Goal: Information Seeking & Learning: Learn about a topic

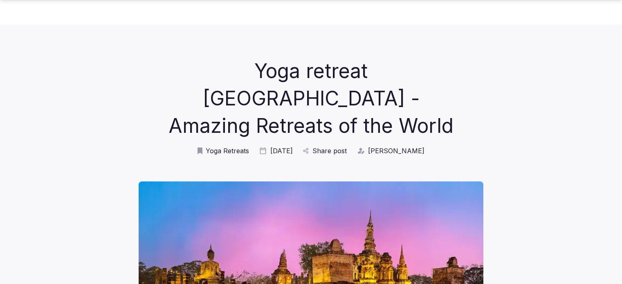
scroll to position [286, 0]
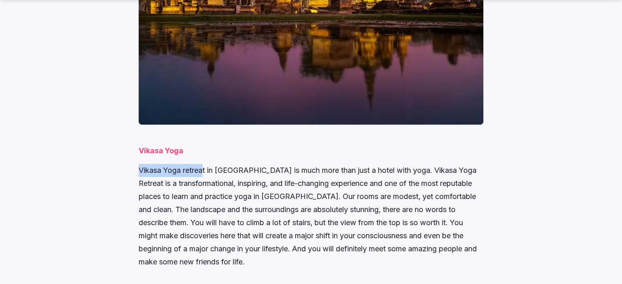
drag, startPoint x: 164, startPoint y: 143, endPoint x: 202, endPoint y: 144, distance: 38.1
click at [202, 164] on p "Vikasa Yoga retreat in [GEOGRAPHIC_DATA] is much more than just a hotel with yo…" at bounding box center [311, 216] width 345 height 105
click at [147, 164] on p "Vikasa Yoga retreat in [GEOGRAPHIC_DATA] is much more than just a hotel with yo…" at bounding box center [311, 216] width 345 height 105
drag, startPoint x: 139, startPoint y: 142, endPoint x: 207, endPoint y: 142, distance: 67.5
click at [207, 164] on p "Vikasa Yoga retreat in [GEOGRAPHIC_DATA] is much more than just a hotel with yo…" at bounding box center [311, 216] width 345 height 105
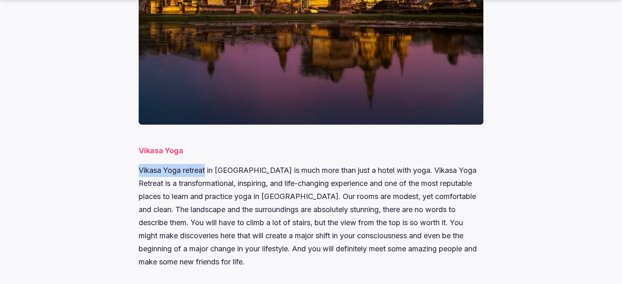
click at [207, 164] on p "Vikasa Yoga retreat in [GEOGRAPHIC_DATA] is much more than just a hotel with yo…" at bounding box center [311, 216] width 345 height 105
drag, startPoint x: 137, startPoint y: 141, endPoint x: 194, endPoint y: 145, distance: 56.6
drag, startPoint x: 194, startPoint y: 145, endPoint x: 215, endPoint y: 144, distance: 20.9
click at [215, 164] on p "Vikasa Yoga retreat in [GEOGRAPHIC_DATA] is much more than just a hotel with yo…" at bounding box center [311, 216] width 345 height 105
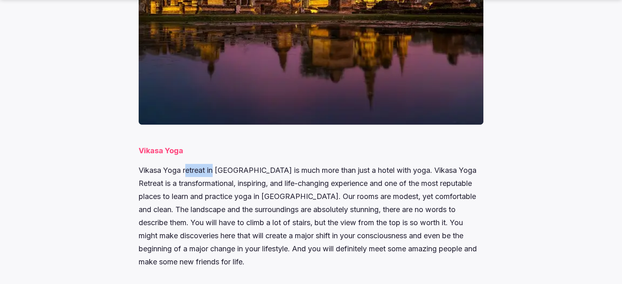
click at [203, 164] on p "Vikasa Yoga retreat in [GEOGRAPHIC_DATA] is much more than just a hotel with yo…" at bounding box center [311, 216] width 345 height 105
click at [206, 164] on p "Vikasa Yoga retreat in [GEOGRAPHIC_DATA] is much more than just a hotel with yo…" at bounding box center [311, 216] width 345 height 105
click at [188, 144] on p "Vikasa Yoga" at bounding box center [311, 150] width 345 height 13
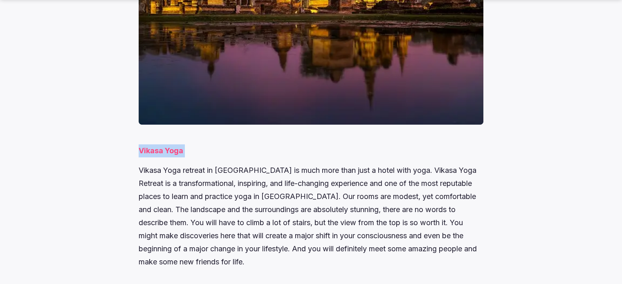
click at [188, 144] on p "Vikasa Yoga" at bounding box center [311, 150] width 345 height 13
copy div "Vikasa Yoga"
drag, startPoint x: 206, startPoint y: 143, endPoint x: 197, endPoint y: 143, distance: 9.0
click at [205, 164] on p "Vikasa Yoga retreat in [GEOGRAPHIC_DATA] is much more than just a hotel with yo…" at bounding box center [311, 216] width 345 height 105
copy p "Vikasa Yoga retrea"
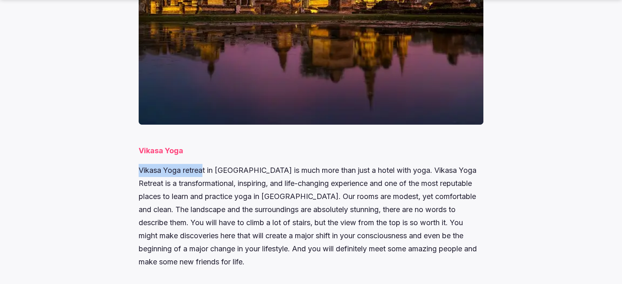
drag, startPoint x: 197, startPoint y: 143, endPoint x: 140, endPoint y: 143, distance: 56.9
click at [140, 164] on p "Vikasa Yoga retreat in [GEOGRAPHIC_DATA] is much more than just a hotel with yo…" at bounding box center [311, 216] width 345 height 105
click at [258, 164] on p "Vikasa Yoga retreat in [GEOGRAPHIC_DATA] is much more than just a hotel with yo…" at bounding box center [311, 216] width 345 height 105
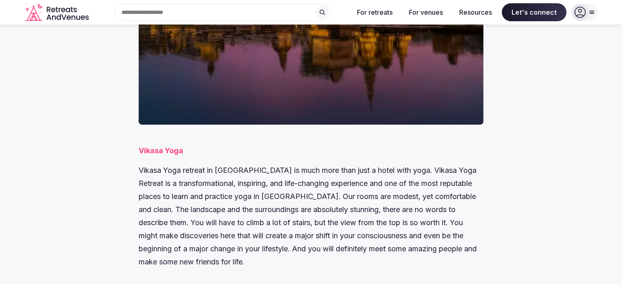
scroll to position [0, 0]
